Goal: Information Seeking & Learning: Learn about a topic

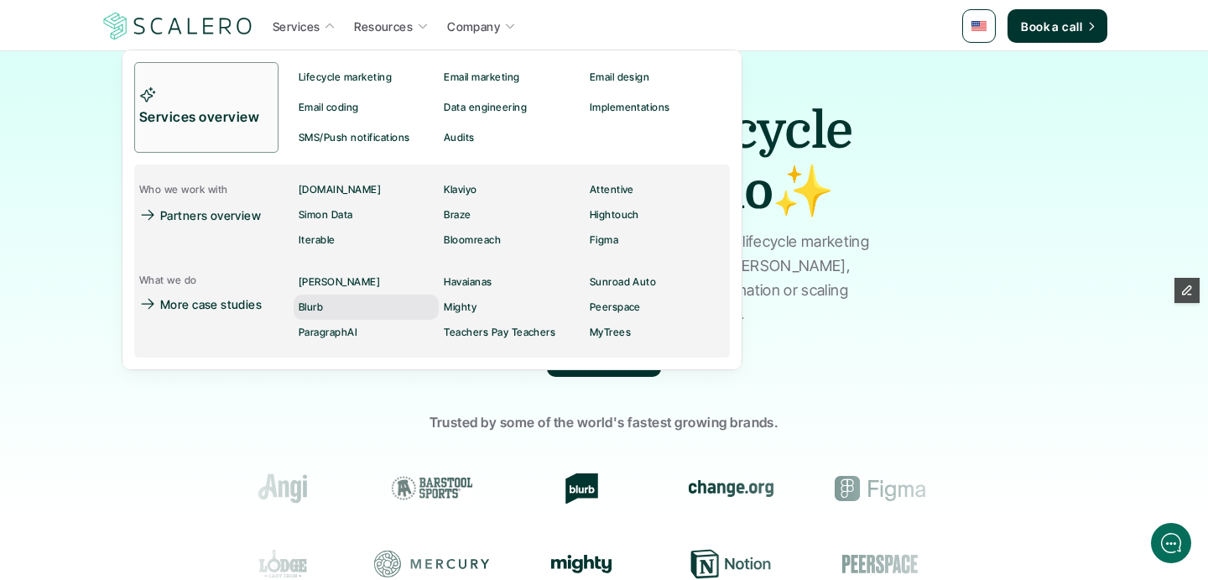
click at [336, 307] on link "Blurb" at bounding box center [366, 307] width 145 height 25
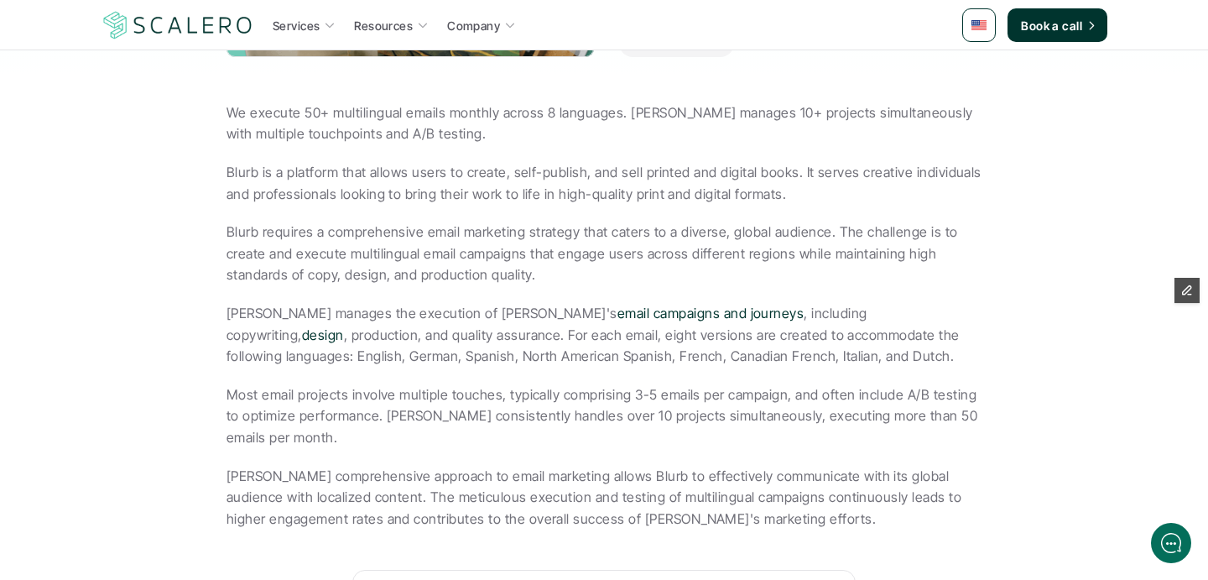
scroll to position [517, 0]
click at [394, 190] on p "Blurb is a platform that allows users to create, self-publish, and sell printed…" at bounding box center [604, 182] width 755 height 43
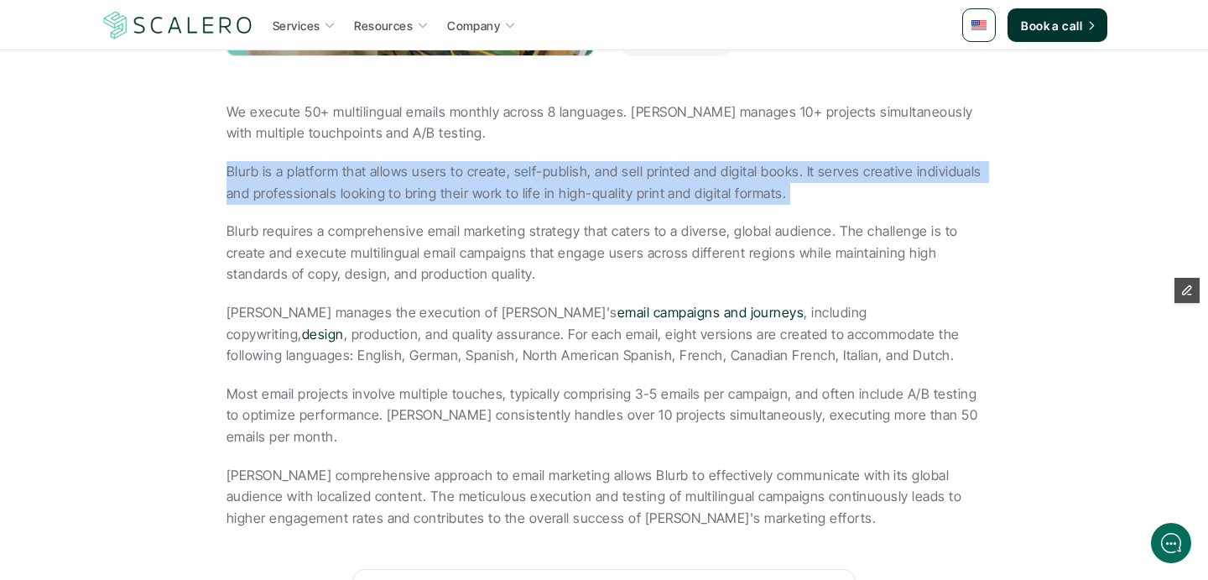
drag, startPoint x: 394, startPoint y: 190, endPoint x: 389, endPoint y: 167, distance: 23.4
click at [389, 167] on p "Blurb is a platform that allows users to create, self-publish, and sell printed…" at bounding box center [604, 182] width 755 height 43
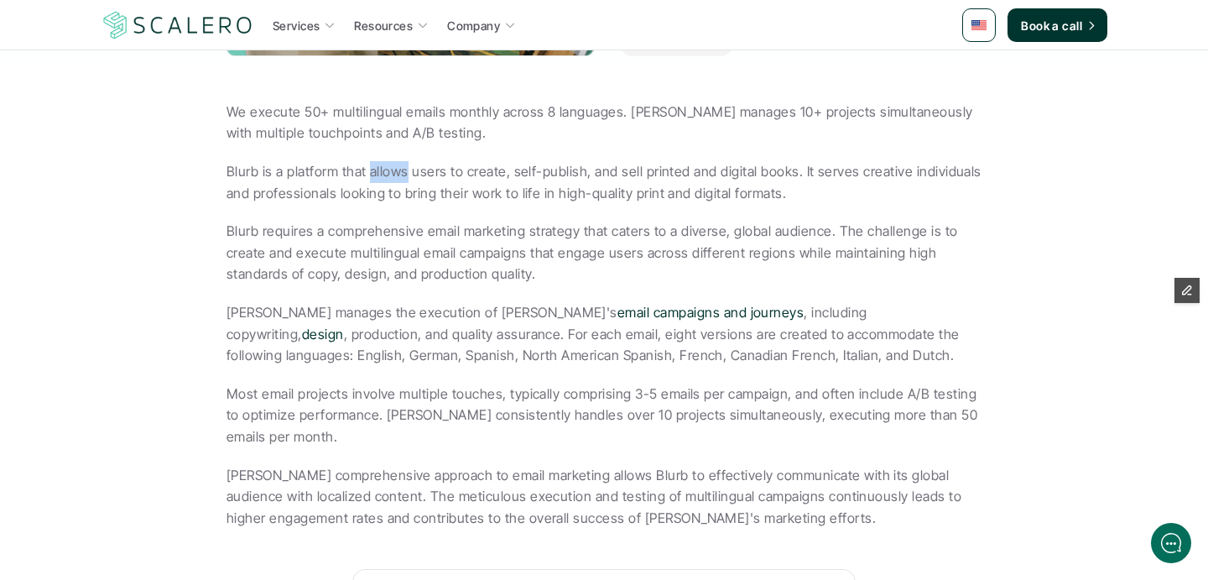
click at [389, 167] on p "Blurb is a platform that allows users to create, self-publish, and sell printed…" at bounding box center [604, 182] width 755 height 43
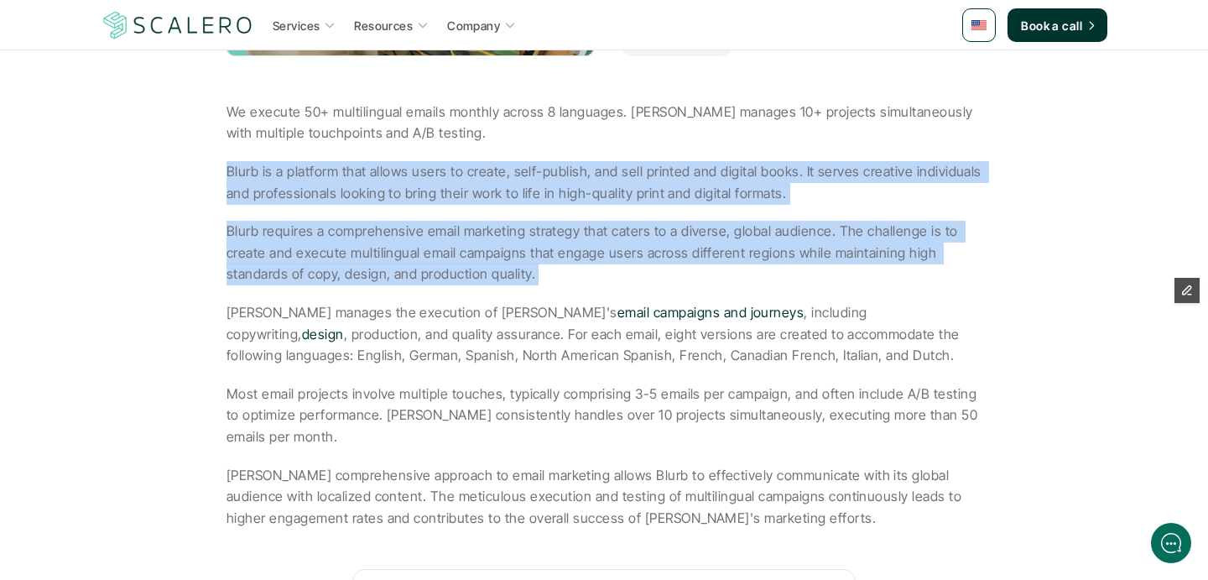
drag, startPoint x: 389, startPoint y: 167, endPoint x: 409, endPoint y: 228, distance: 64.5
click at [409, 228] on div "We execute 50+ multilingual emails monthly across 8 languages. [PERSON_NAME] ma…" at bounding box center [604, 316] width 755 height 428
click at [409, 228] on p "Blurb requires a comprehensive email marketing strategy that caters to a divers…" at bounding box center [604, 253] width 755 height 65
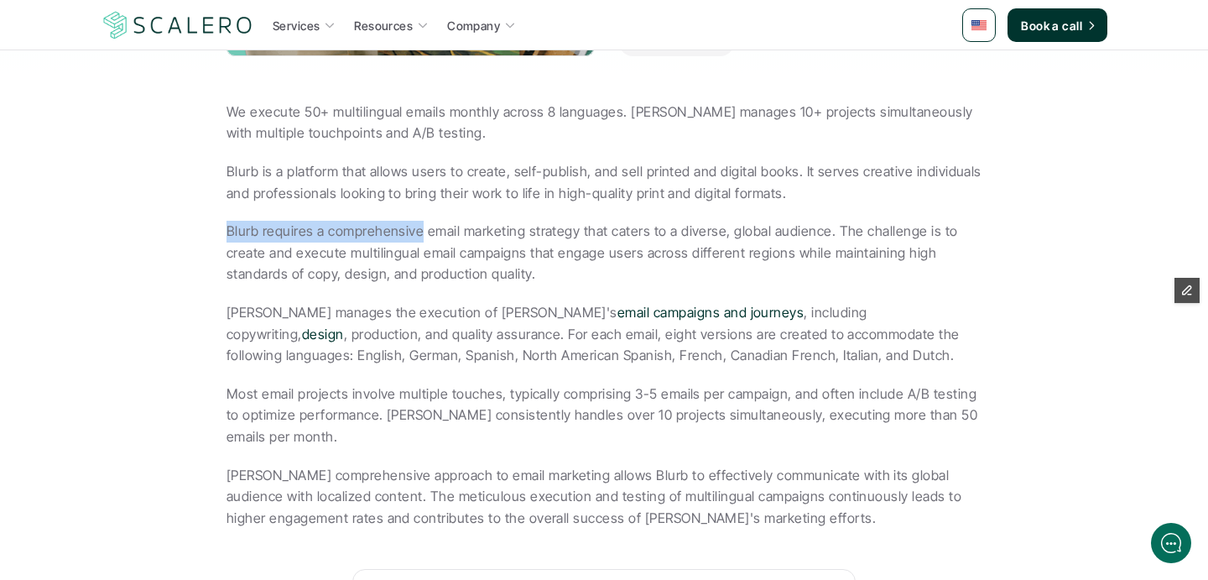
drag, startPoint x: 409, startPoint y: 228, endPoint x: 406, endPoint y: 205, distance: 23.6
click at [406, 205] on div "We execute 50+ multilingual emails monthly across 8 languages. [PERSON_NAME] ma…" at bounding box center [604, 316] width 755 height 428
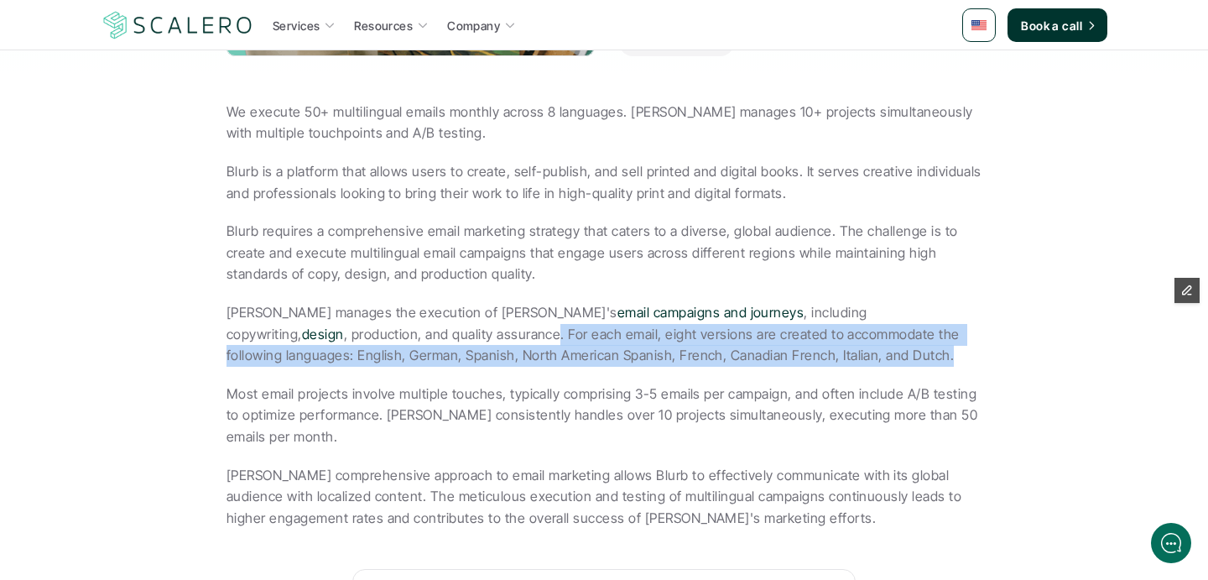
drag, startPoint x: 359, startPoint y: 370, endPoint x: 331, endPoint y: 328, distance: 50.3
click at [331, 328] on div "We execute 50+ multilingual emails monthly across 8 languages. [PERSON_NAME] ma…" at bounding box center [604, 316] width 755 height 428
click at [331, 328] on p "[PERSON_NAME] manages the execution of [PERSON_NAME]'s email campaigns and jour…" at bounding box center [604, 334] width 755 height 65
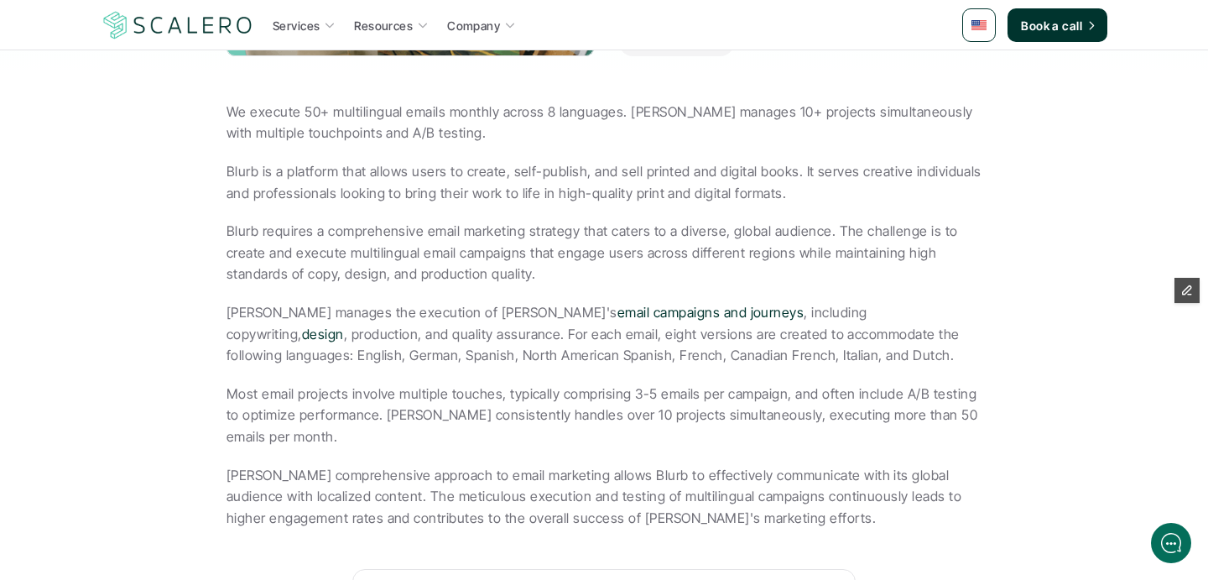
click at [336, 332] on p "[PERSON_NAME] manages the execution of [PERSON_NAME]'s email campaigns and jour…" at bounding box center [604, 334] width 755 height 65
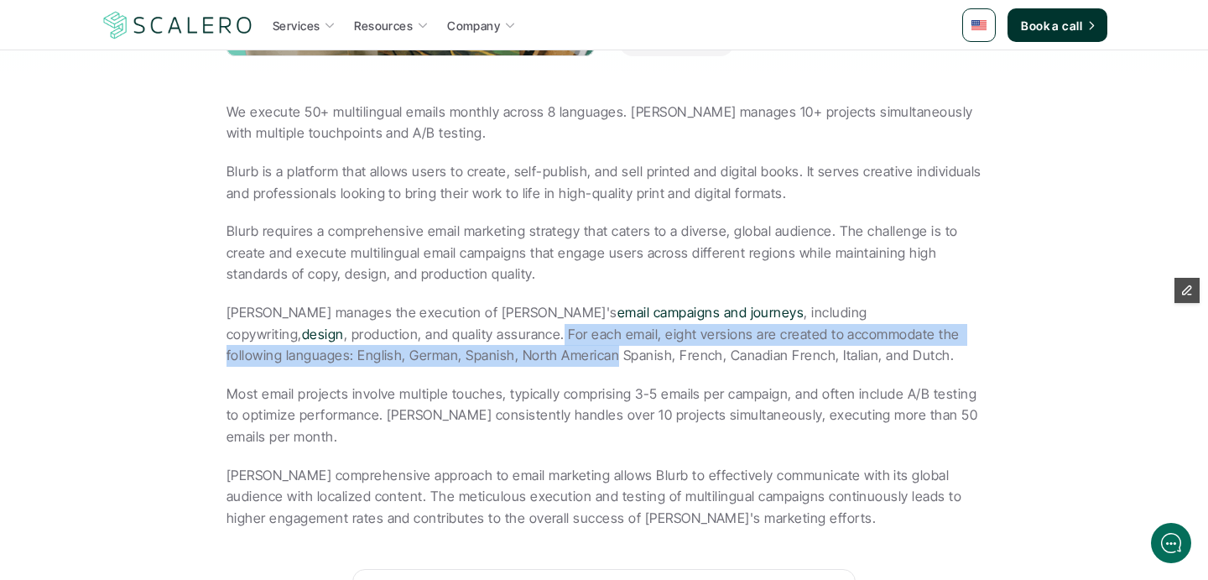
drag, startPoint x: 336, startPoint y: 332, endPoint x: 352, endPoint y: 350, distance: 23.8
click at [352, 350] on p "[PERSON_NAME] manages the execution of [PERSON_NAME]'s email campaigns and jour…" at bounding box center [604, 334] width 755 height 65
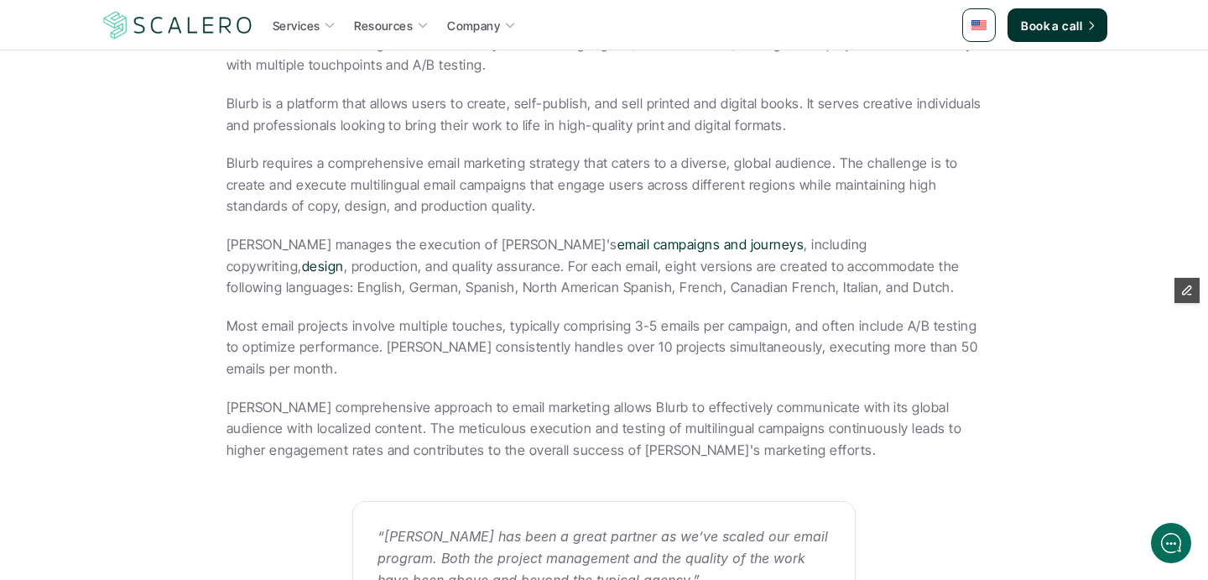
scroll to position [600, 0]
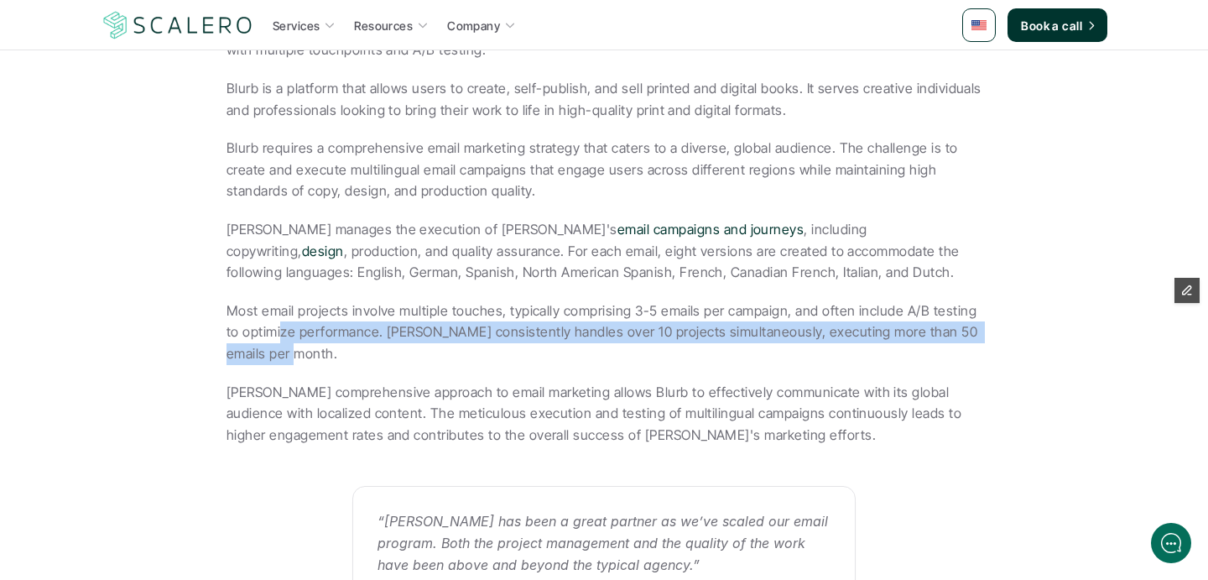
drag, startPoint x: 357, startPoint y: 352, endPoint x: 279, endPoint y: 326, distance: 82.3
click at [279, 326] on p "Most email projects involve multiple touches, typically comprising 3-5 emails p…" at bounding box center [604, 332] width 755 height 65
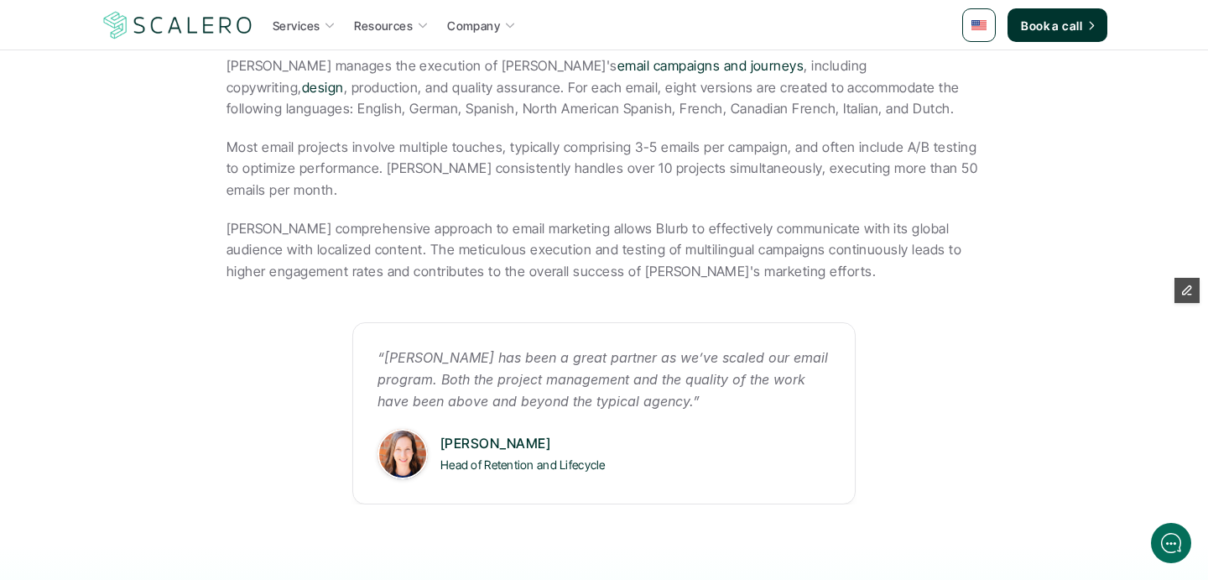
scroll to position [784, 0]
